Goal: Transaction & Acquisition: Purchase product/service

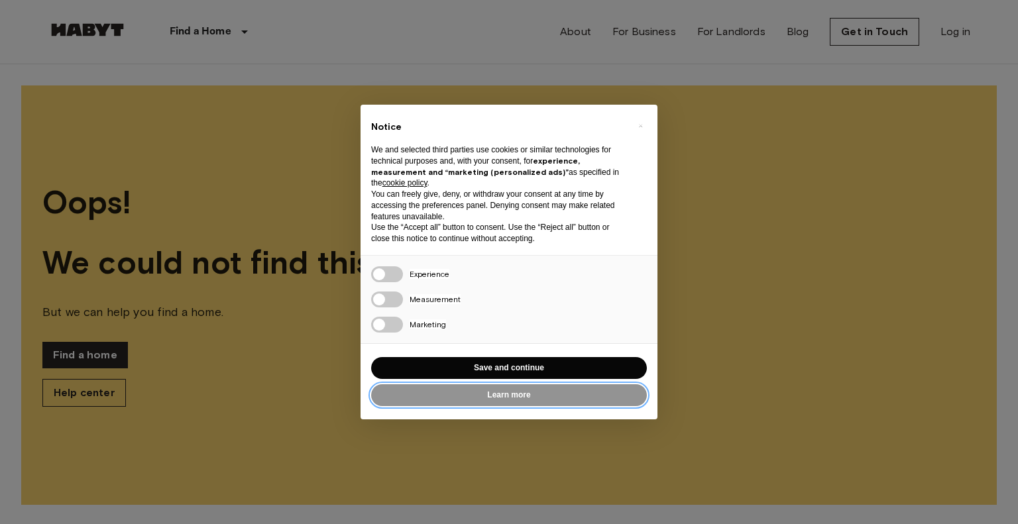
click at [520, 402] on button "Learn more" at bounding box center [509, 396] width 276 height 22
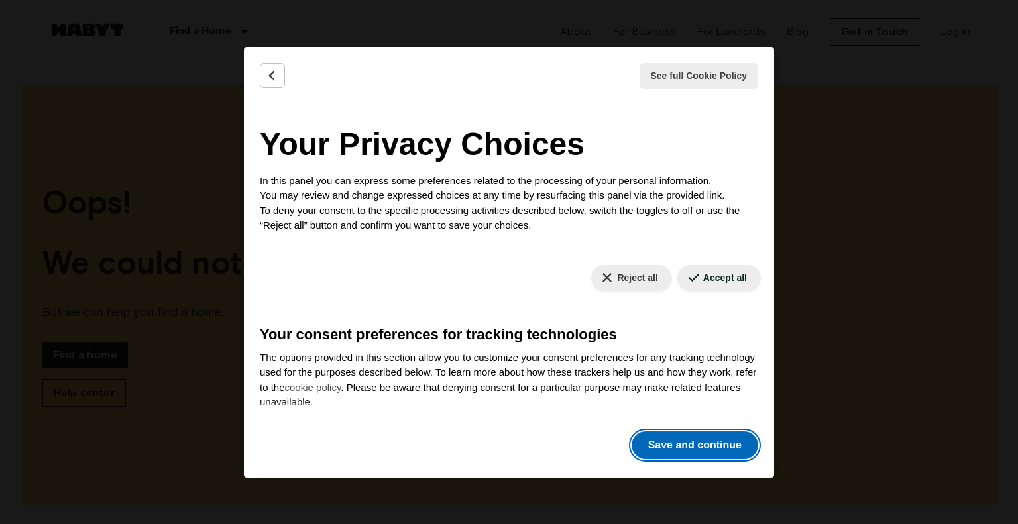
click at [705, 440] on button "Save and continue" at bounding box center [695, 446] width 127 height 28
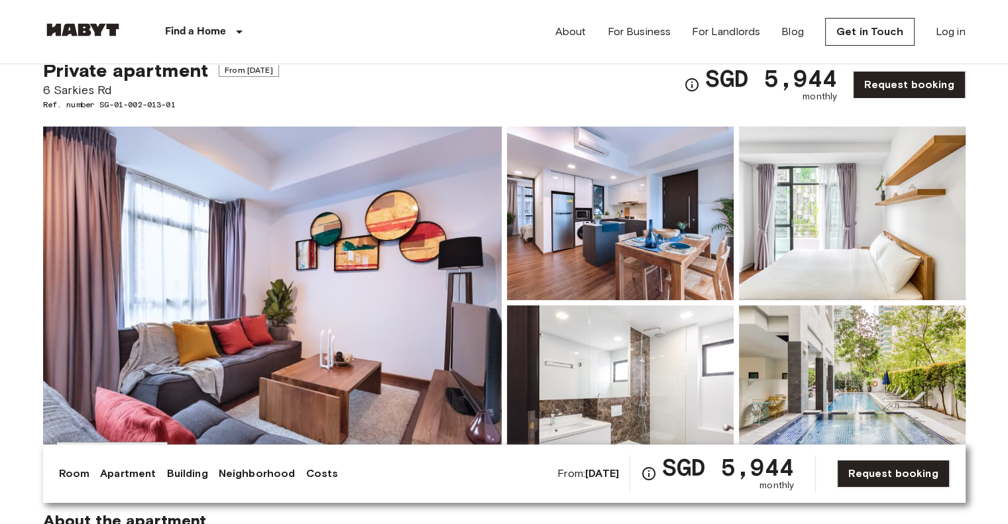
scroll to position [92, 0]
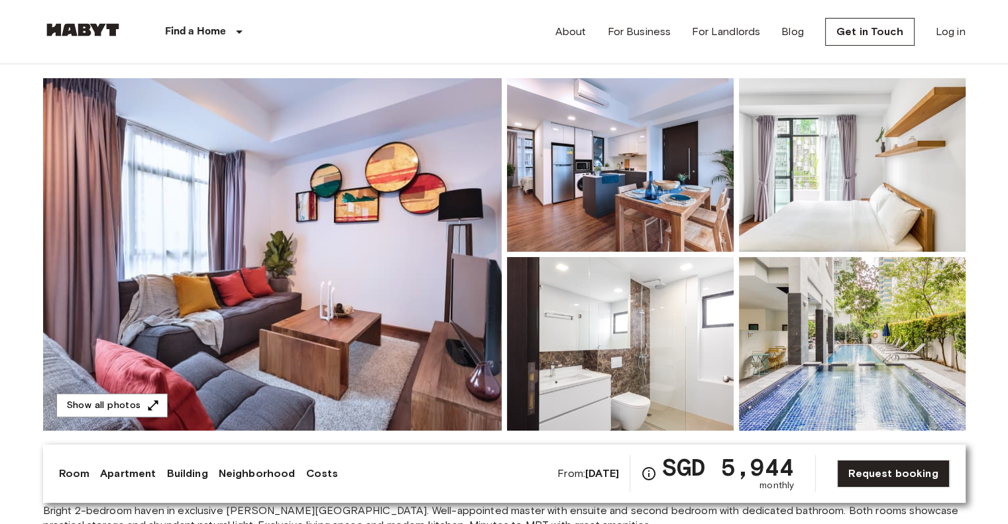
click at [360, 239] on img at bounding box center [272, 254] width 459 height 353
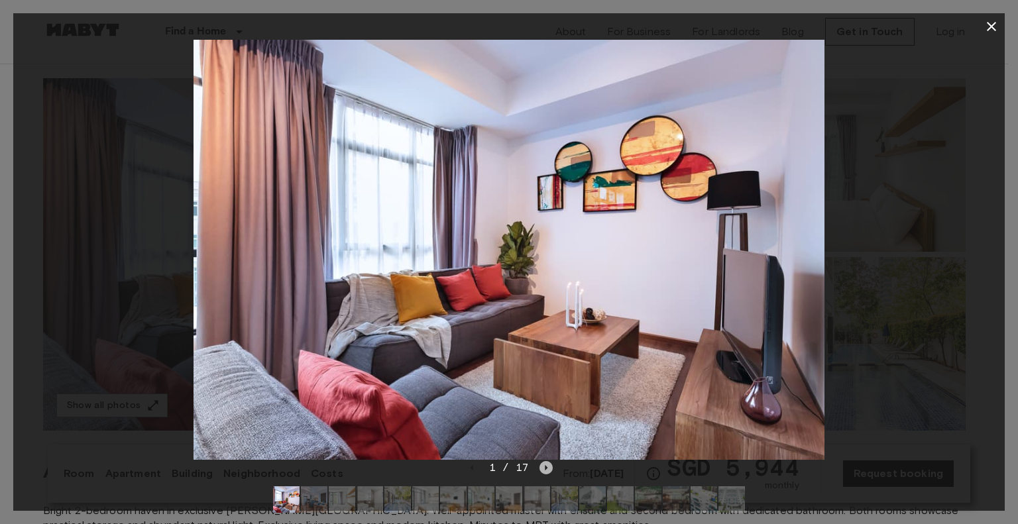
click at [547, 471] on icon "Next image" at bounding box center [546, 467] width 13 height 13
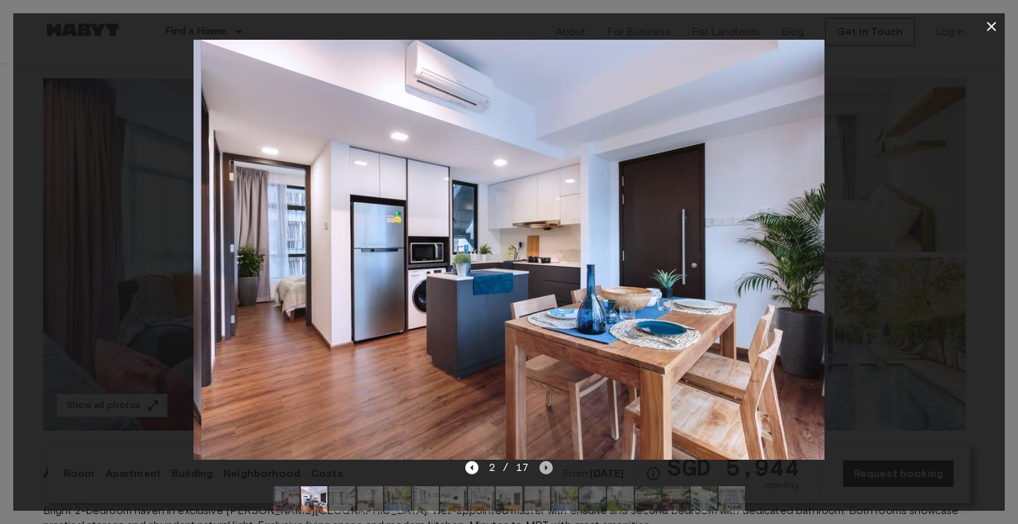
click at [547, 471] on icon "Next image" at bounding box center [546, 467] width 13 height 13
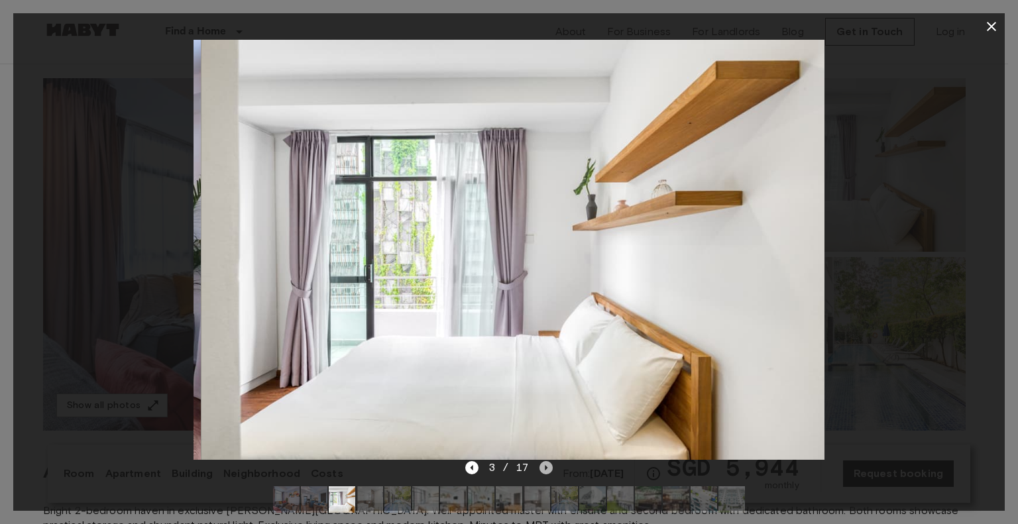
click at [547, 471] on icon "Next image" at bounding box center [546, 467] width 13 height 13
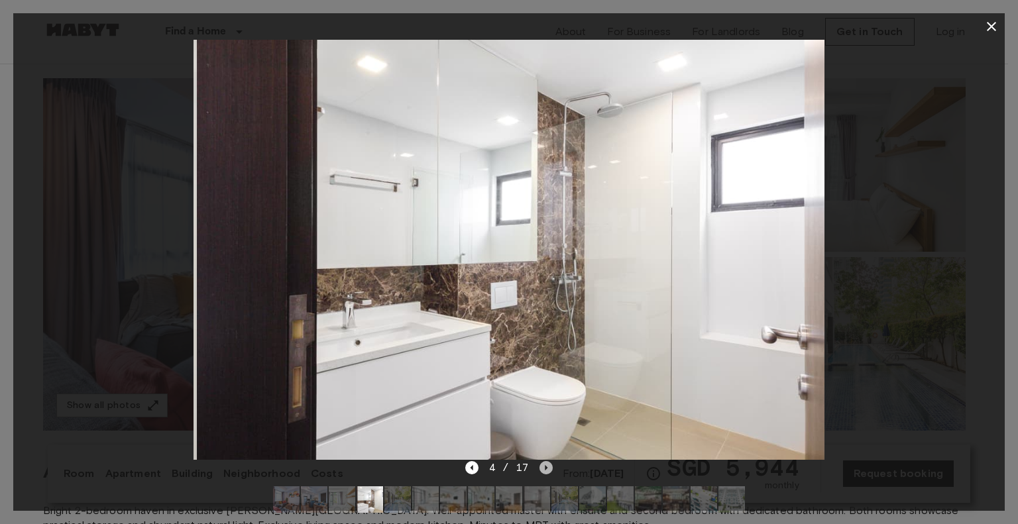
click at [547, 471] on icon "Next image" at bounding box center [546, 467] width 13 height 13
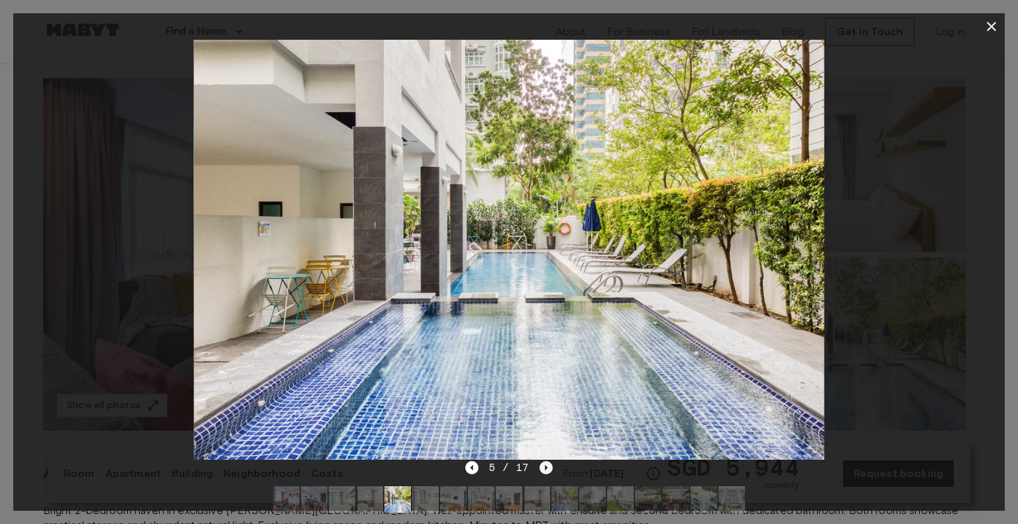
click at [547, 471] on icon "Next image" at bounding box center [546, 467] width 13 height 13
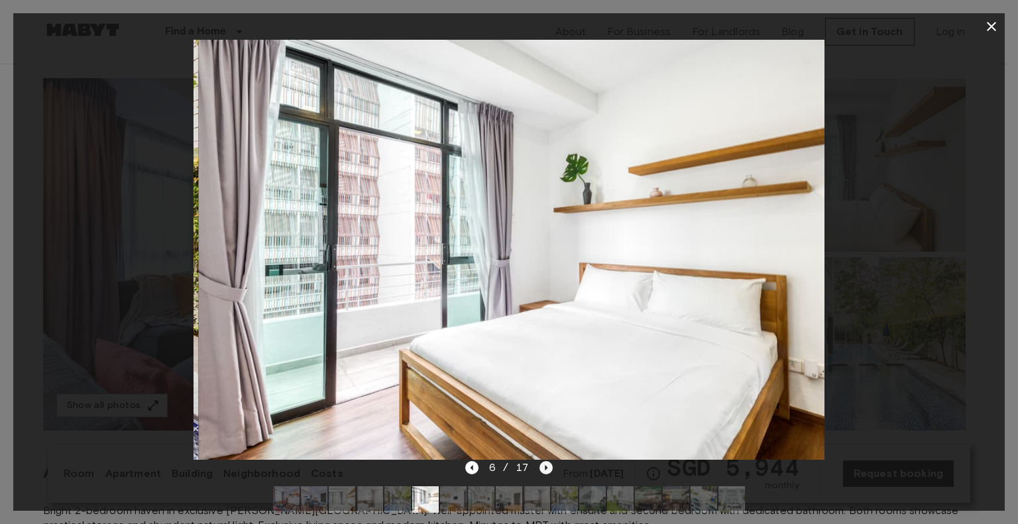
click at [547, 471] on icon "Next image" at bounding box center [546, 467] width 13 height 13
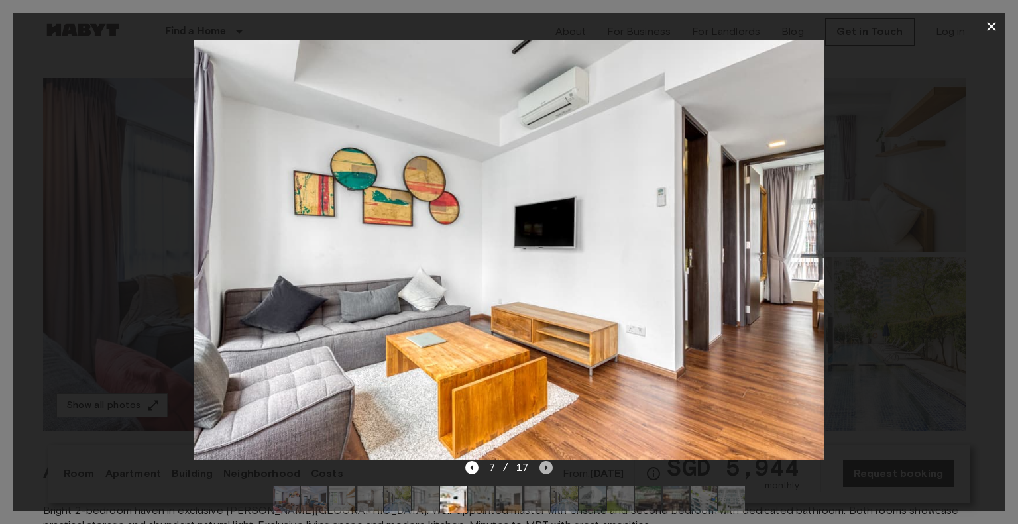
click at [547, 471] on icon "Next image" at bounding box center [546, 467] width 13 height 13
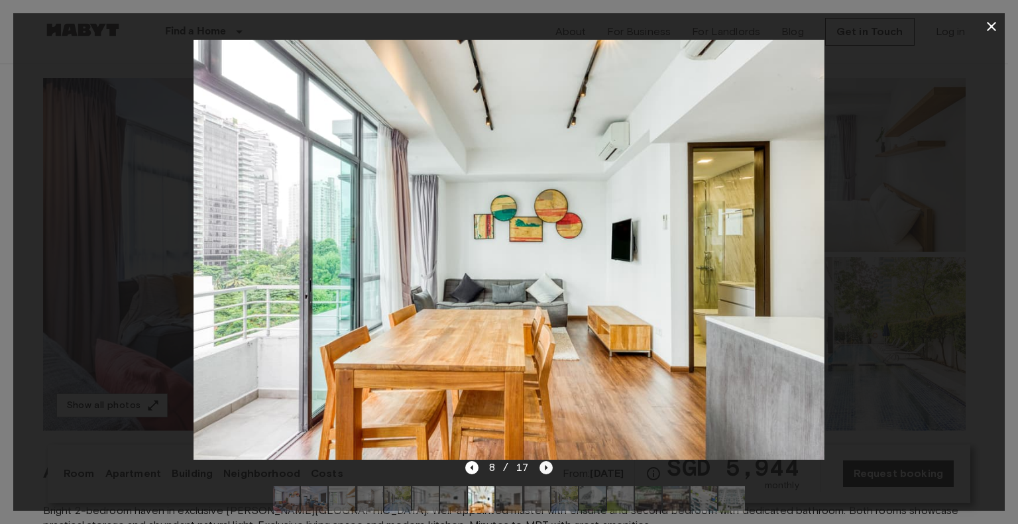
click at [547, 471] on icon "Next image" at bounding box center [546, 467] width 13 height 13
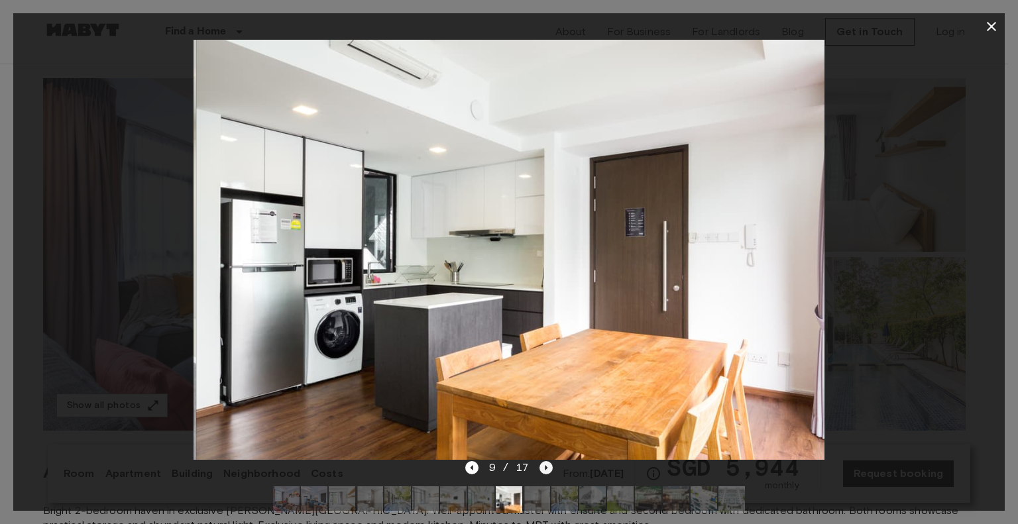
click at [547, 465] on icon "Next image" at bounding box center [546, 467] width 13 height 13
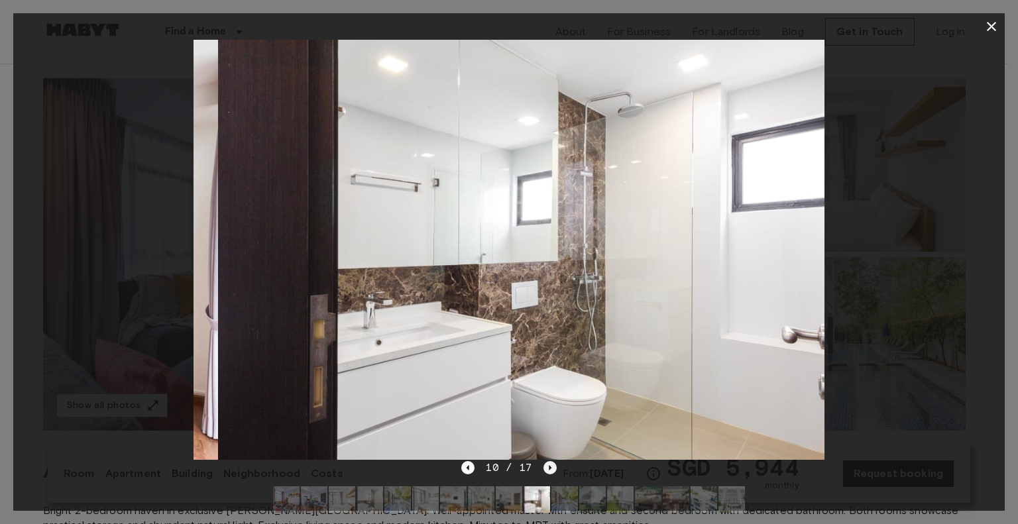
click at [547, 465] on icon "Next image" at bounding box center [550, 467] width 13 height 13
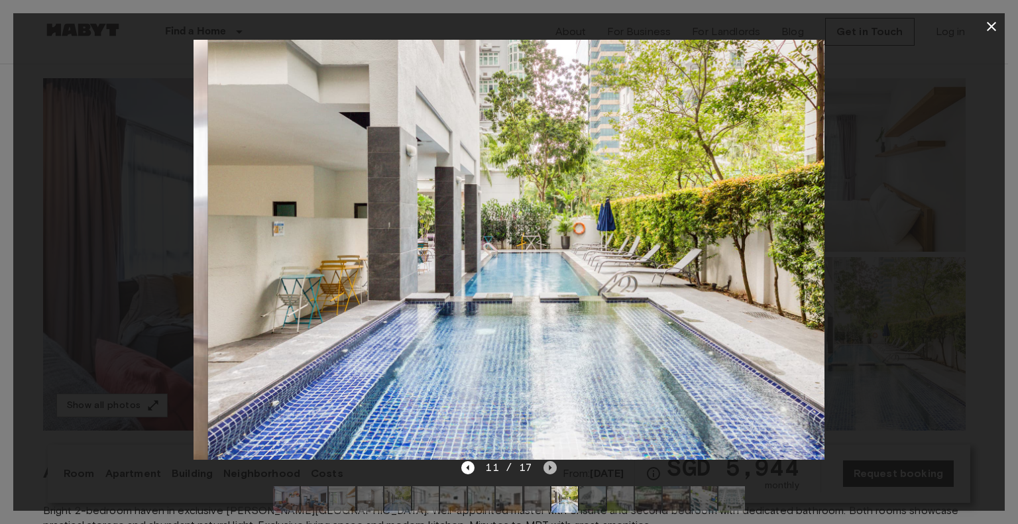
click at [547, 465] on icon "Next image" at bounding box center [550, 467] width 13 height 13
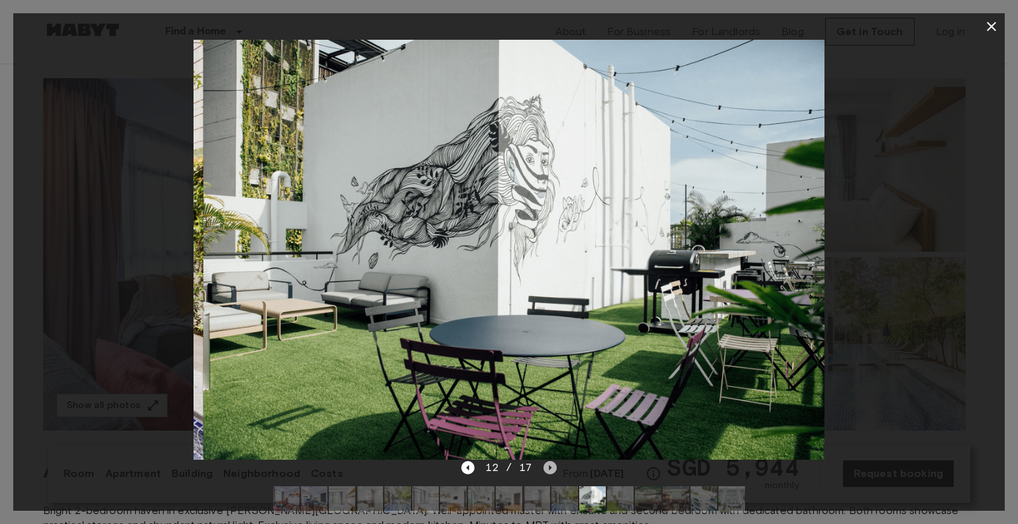
click at [547, 465] on icon "Next image" at bounding box center [550, 467] width 13 height 13
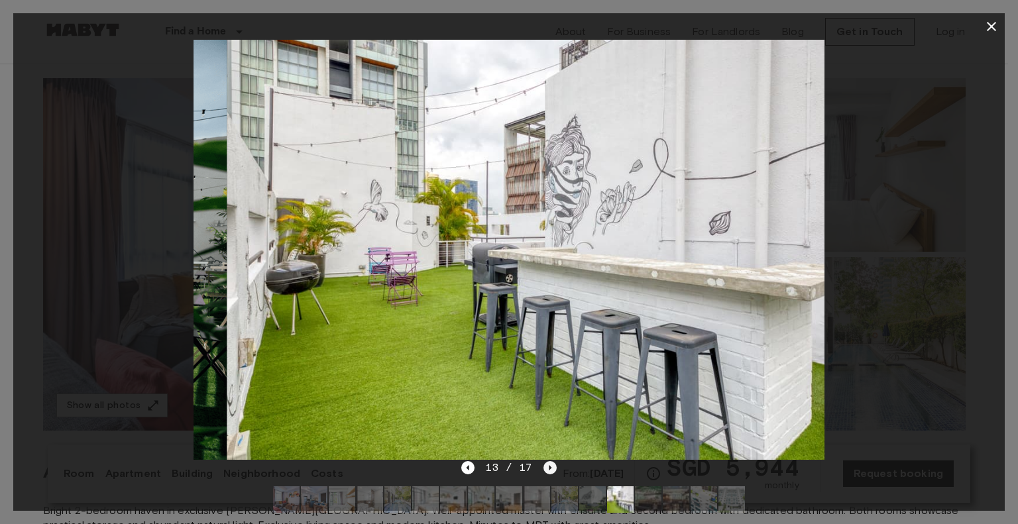
click at [547, 465] on icon "Next image" at bounding box center [550, 467] width 13 height 13
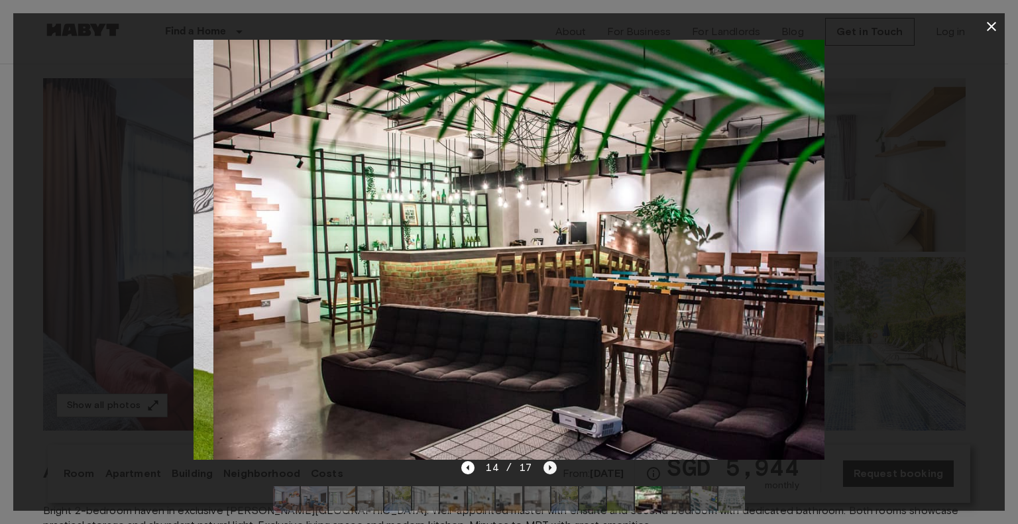
click at [547, 465] on icon "Next image" at bounding box center [550, 467] width 13 height 13
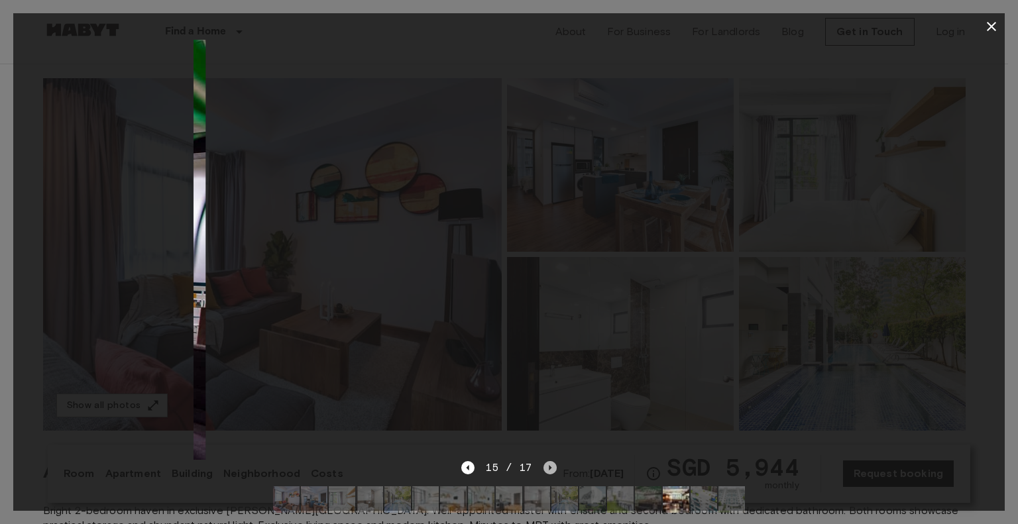
click at [547, 465] on icon "Next image" at bounding box center [550, 467] width 13 height 13
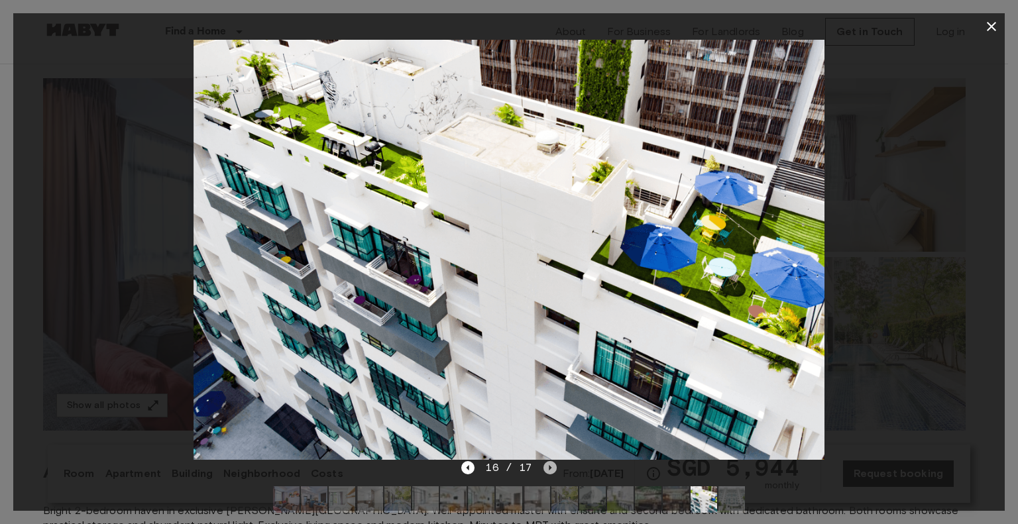
click at [549, 466] on icon "Next image" at bounding box center [550, 467] width 13 height 13
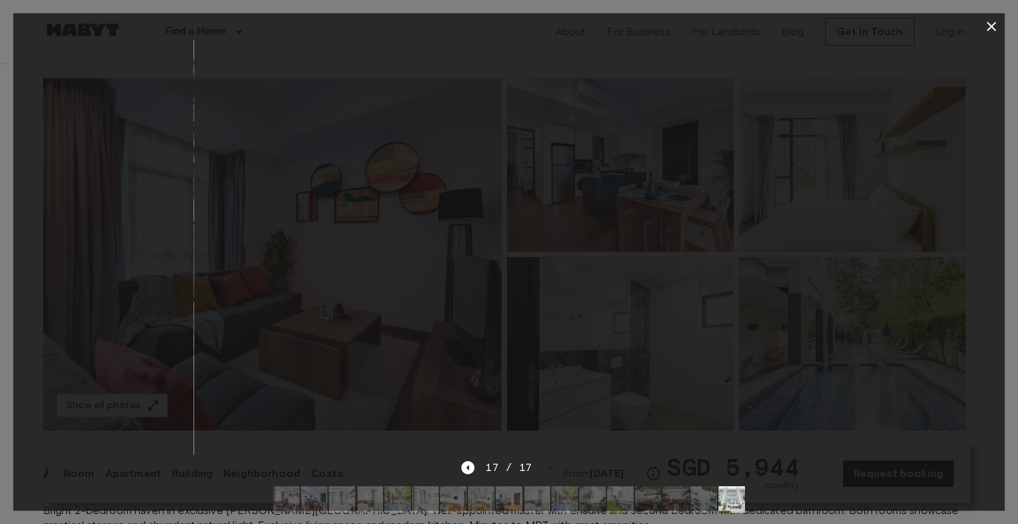
click at [971, 311] on div at bounding box center [509, 250] width 992 height 420
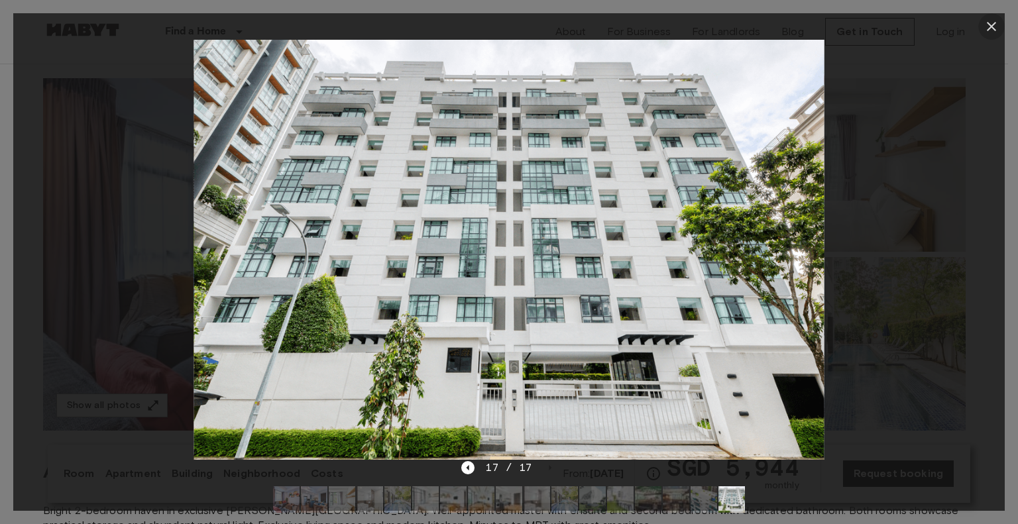
click at [992, 30] on icon "button" at bounding box center [992, 27] width 16 height 16
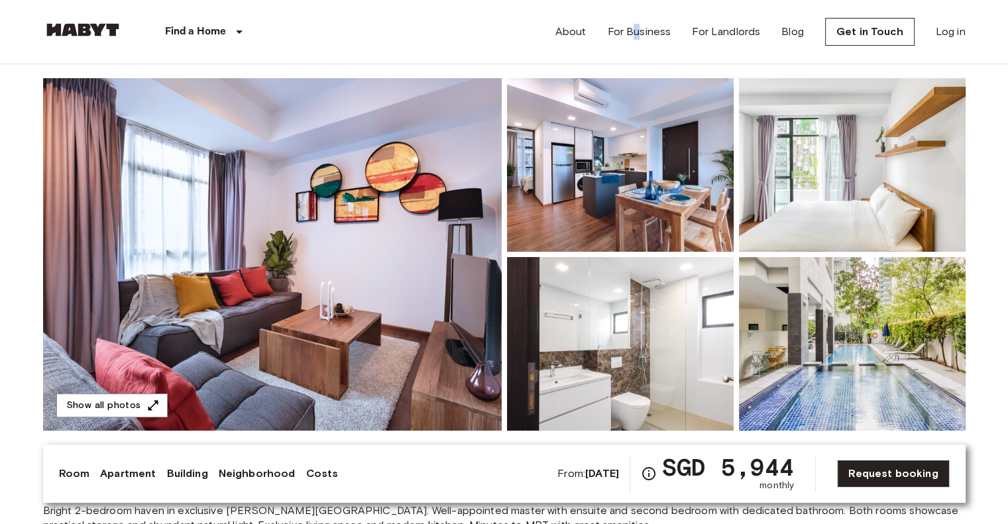
click at [641, 5] on div "About For Business For Landlords Blog Get in Touch Log in" at bounding box center [761, 32] width 410 height 64
